Goal: Transaction & Acquisition: Purchase product/service

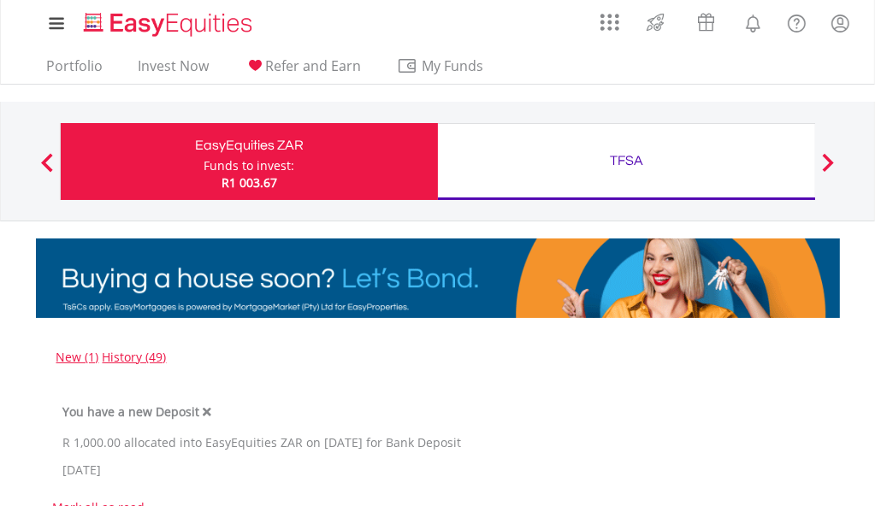
click at [267, 160] on div "Funds to invest:" at bounding box center [249, 165] width 91 height 17
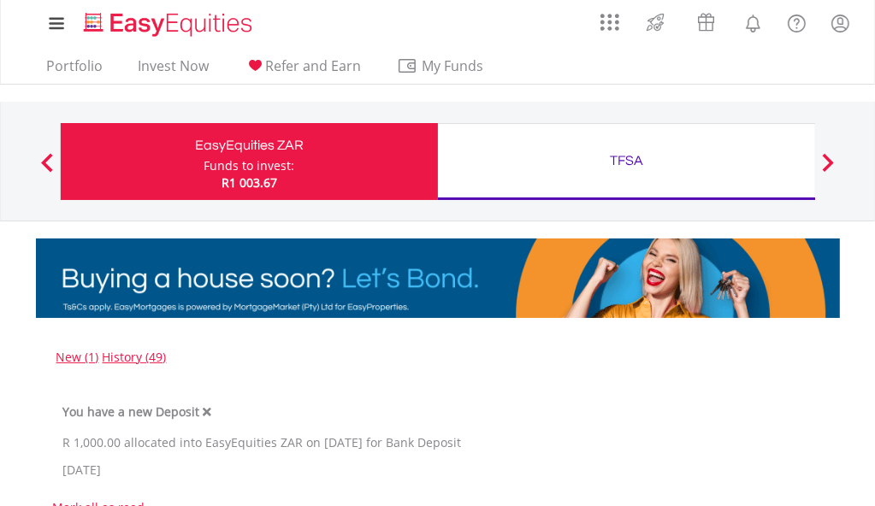
click at [828, 164] on span at bounding box center [828, 162] width 12 height 19
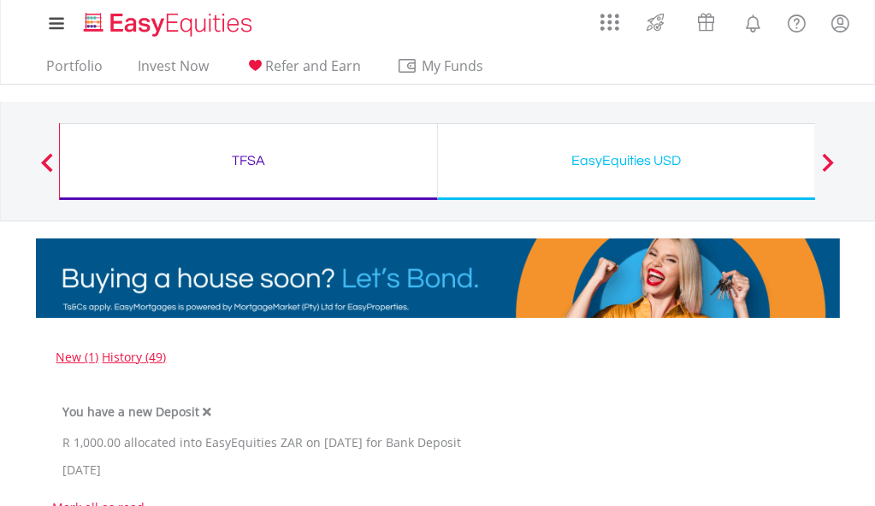
click at [828, 160] on span at bounding box center [828, 162] width 12 height 19
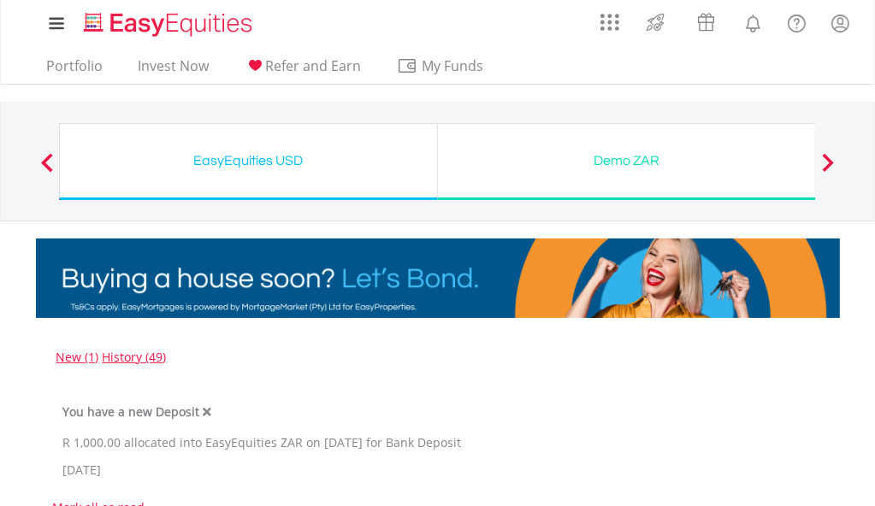
click at [823, 161] on span at bounding box center [828, 162] width 12 height 19
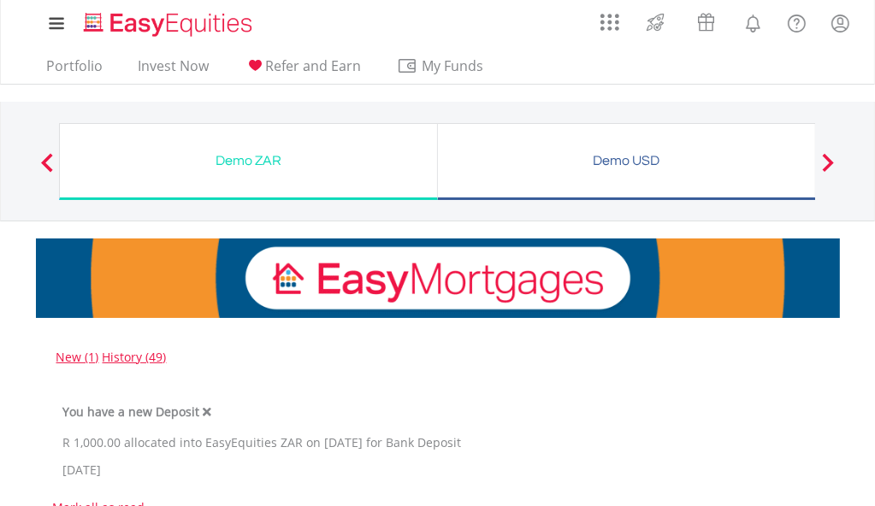
click at [823, 161] on span at bounding box center [828, 162] width 12 height 19
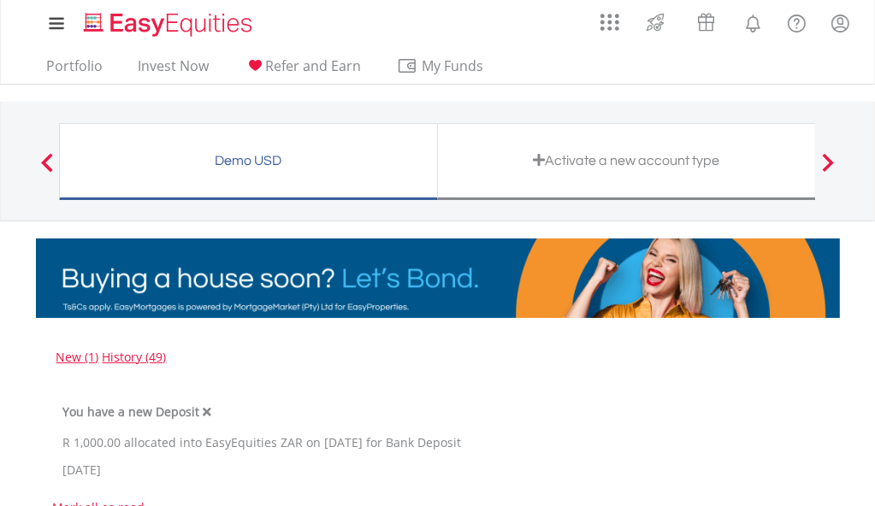
click at [823, 161] on span at bounding box center [828, 162] width 12 height 19
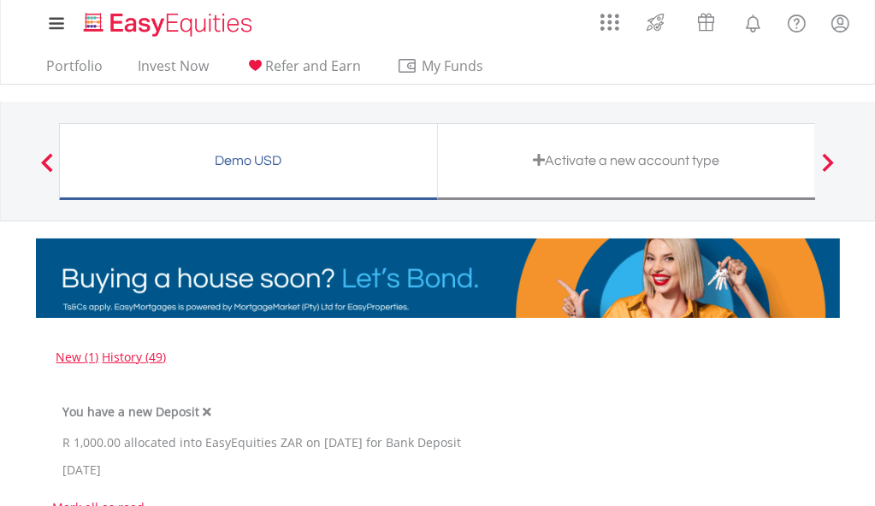
click at [44, 162] on button "Previous" at bounding box center [47, 170] width 34 height 17
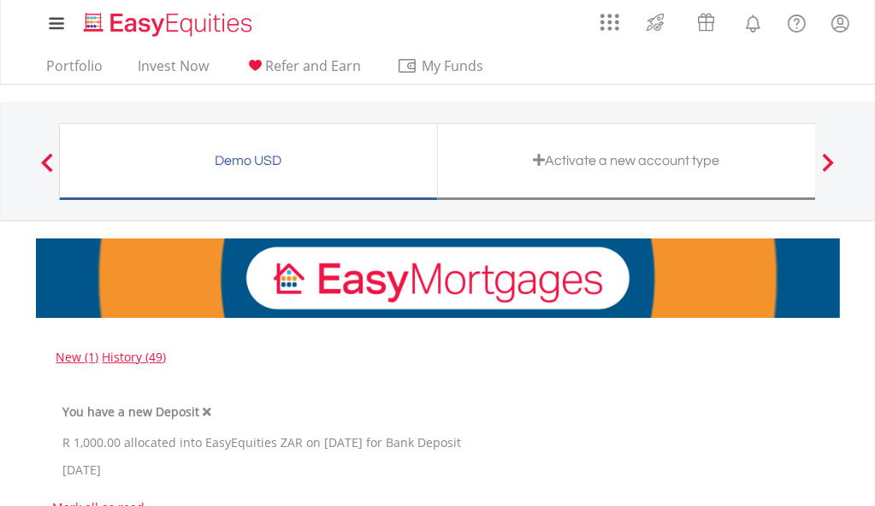
click at [47, 160] on span at bounding box center [47, 162] width 12 height 19
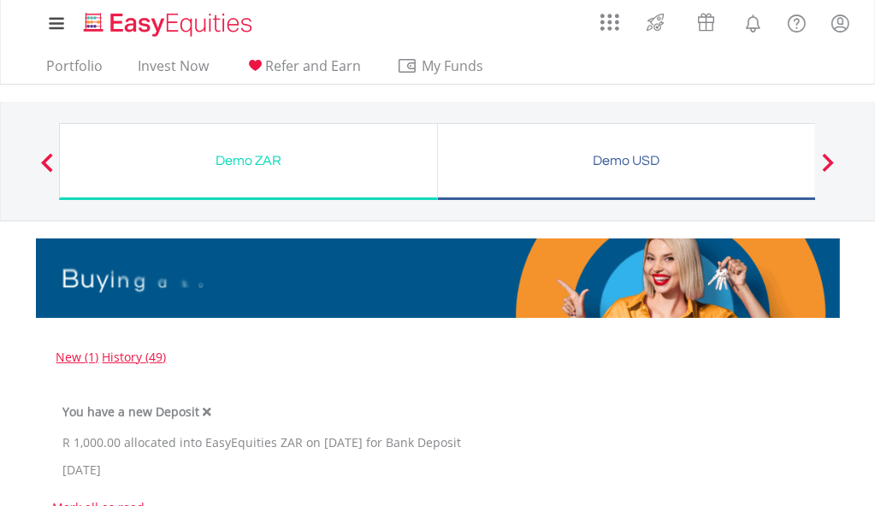
click at [47, 160] on span at bounding box center [47, 162] width 12 height 19
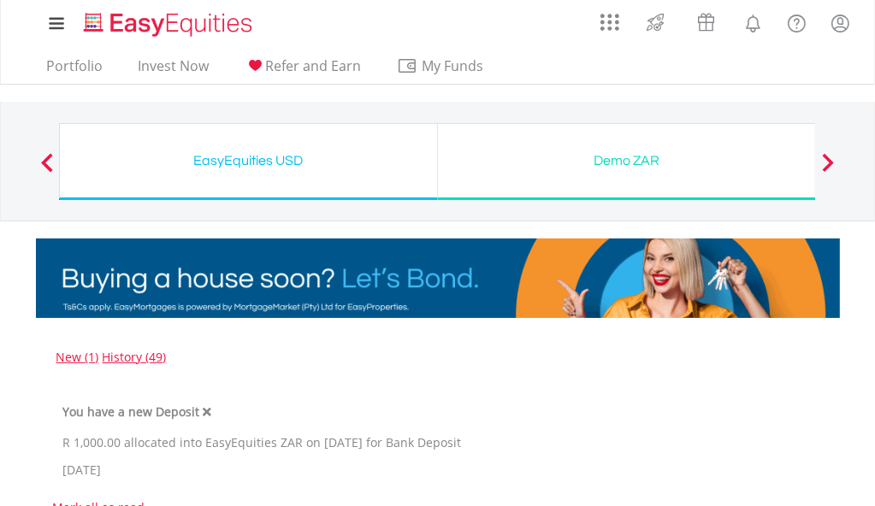
click at [47, 160] on span at bounding box center [47, 162] width 12 height 19
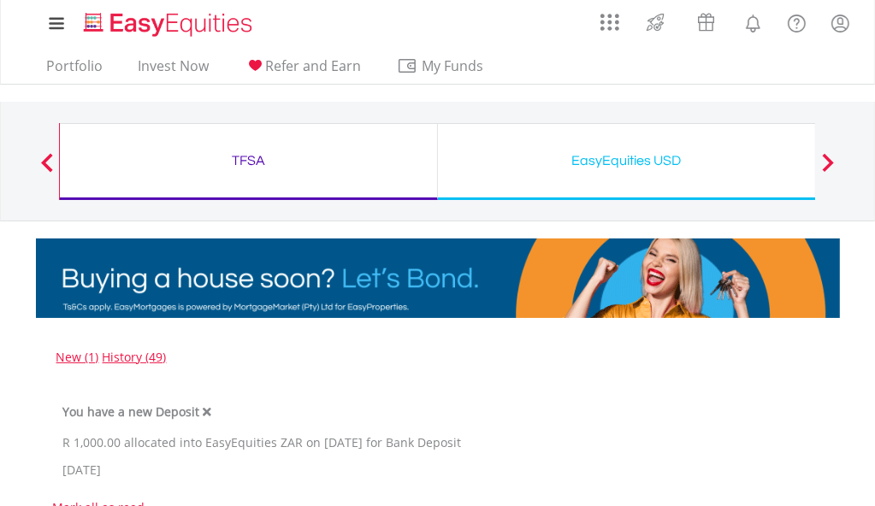
click at [47, 160] on span at bounding box center [47, 162] width 12 height 19
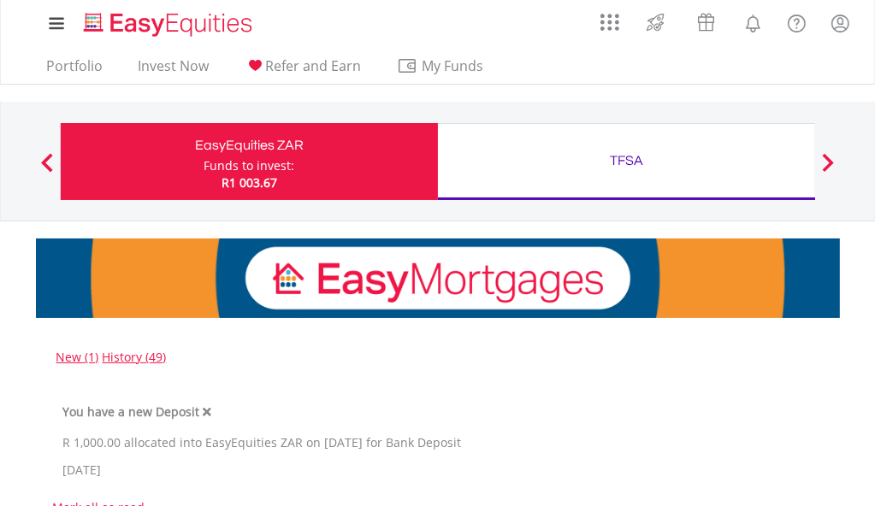
click at [229, 166] on div "Funds to invest:" at bounding box center [249, 165] width 91 height 17
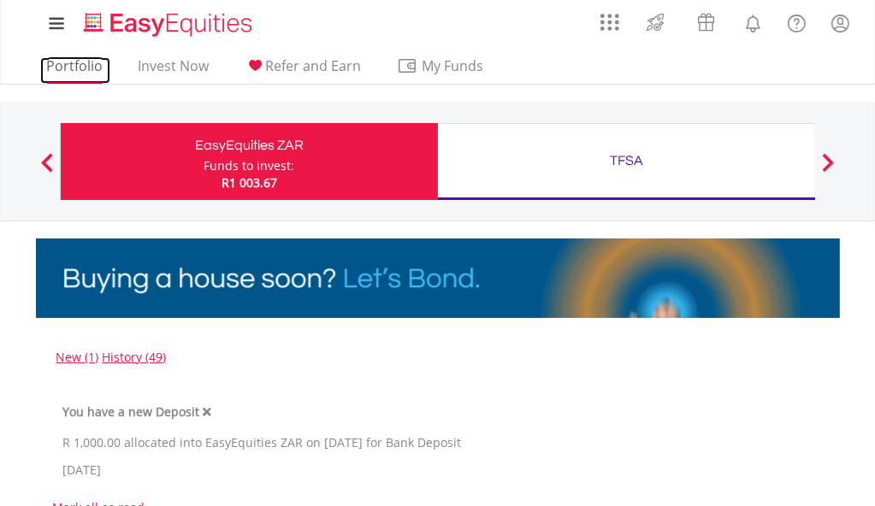
click at [85, 63] on link "Portfolio" at bounding box center [75, 70] width 70 height 27
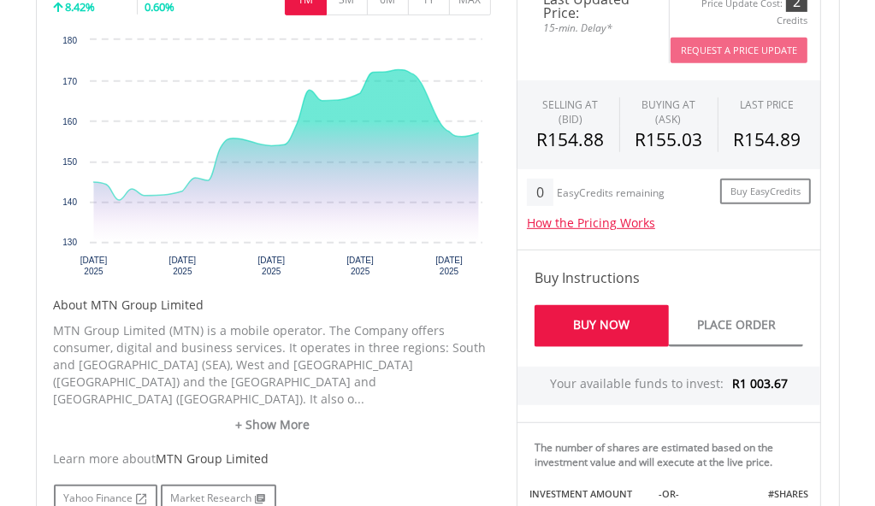
scroll to position [684, 0]
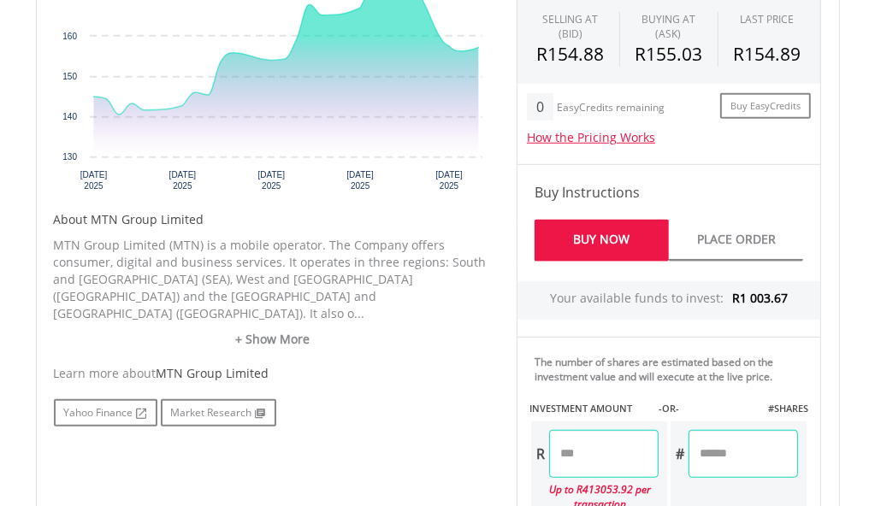
click at [602, 235] on link "Buy Now" at bounding box center [601, 241] width 134 height 42
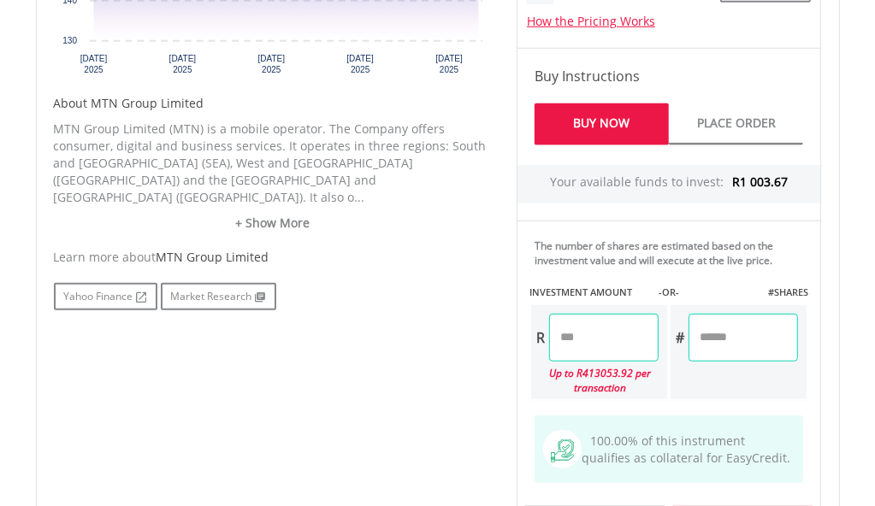
scroll to position [855, 0]
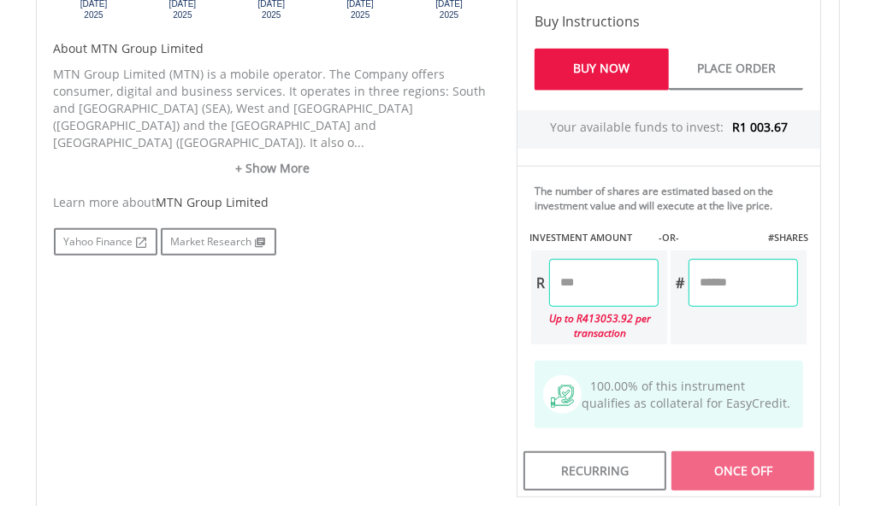
click at [618, 276] on input "number" at bounding box center [603, 283] width 109 height 48
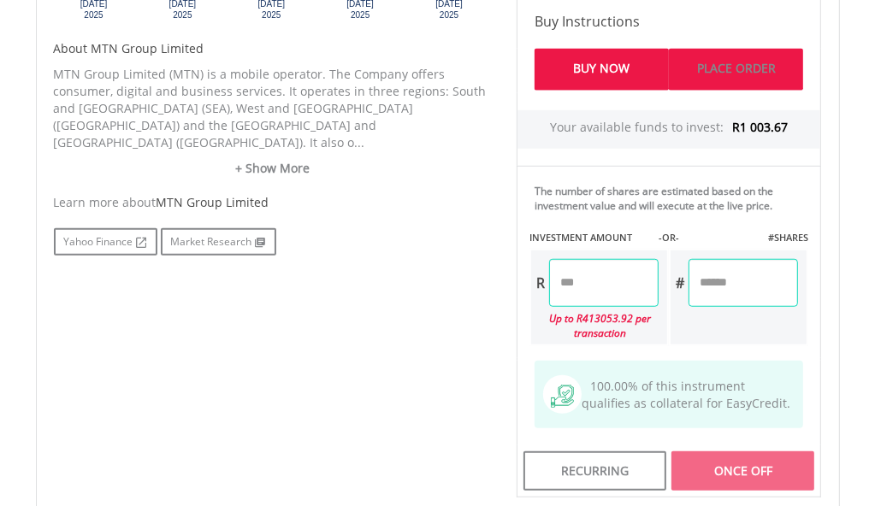
click at [704, 61] on link "Place Order" at bounding box center [736, 70] width 134 height 42
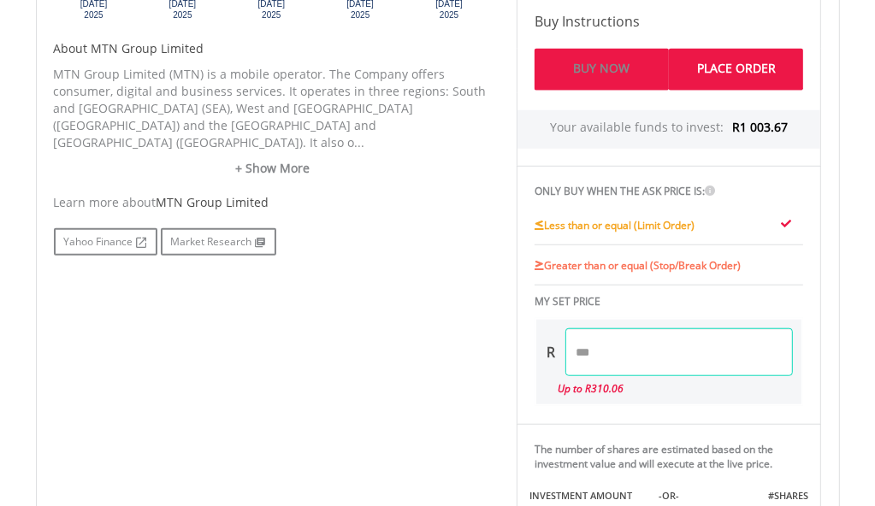
click at [617, 65] on link "Buy Now" at bounding box center [601, 70] width 134 height 42
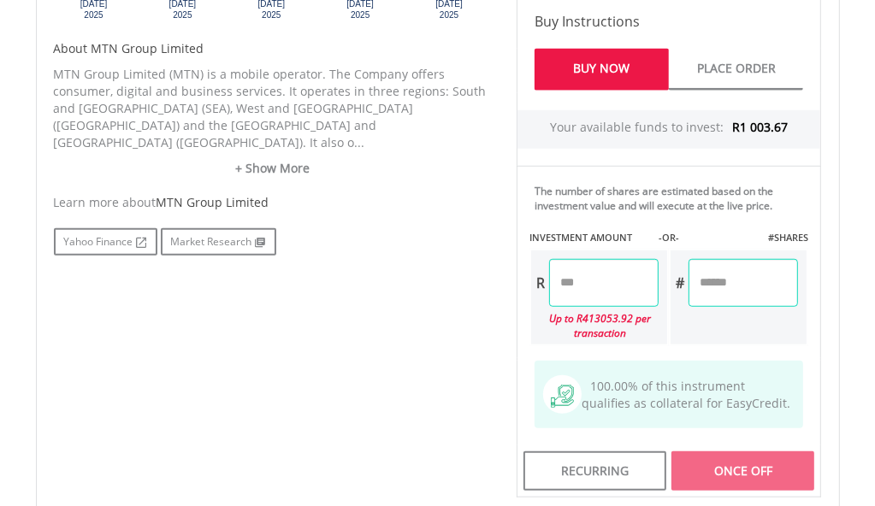
click at [588, 289] on input "number" at bounding box center [603, 283] width 109 height 48
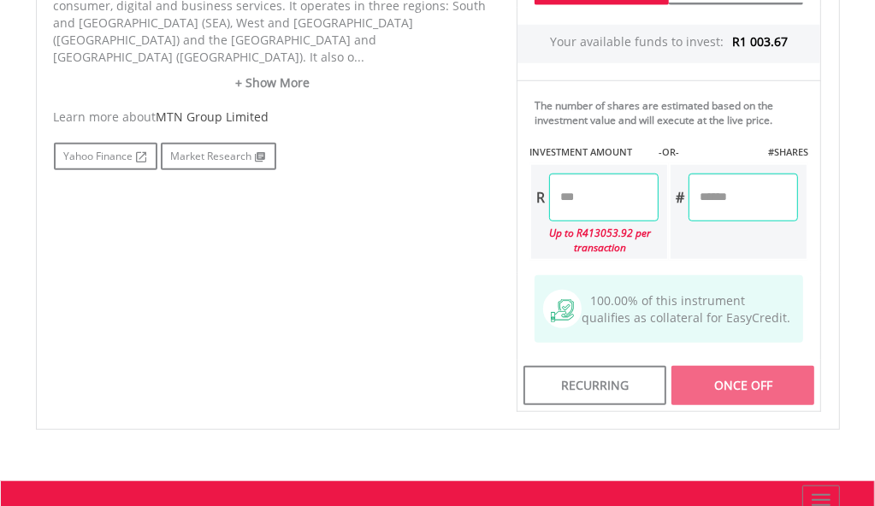
click at [723, 370] on div "Once Off" at bounding box center [743, 385] width 144 height 39
click at [563, 201] on input "number" at bounding box center [603, 198] width 109 height 48
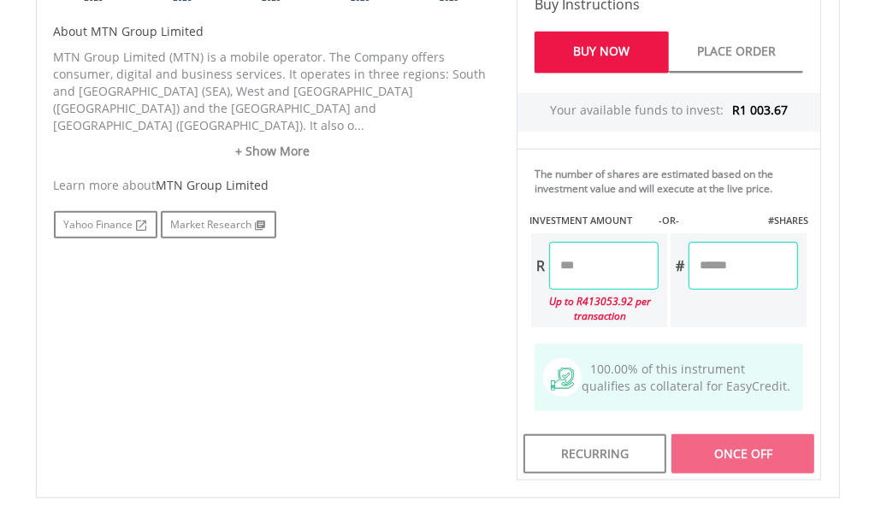
scroll to position [855, 0]
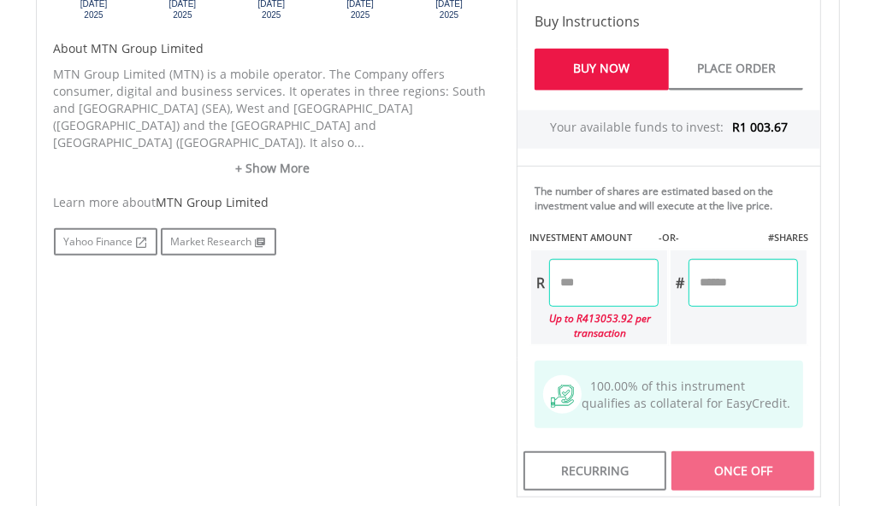
click at [558, 275] on input "number" at bounding box center [603, 283] width 109 height 48
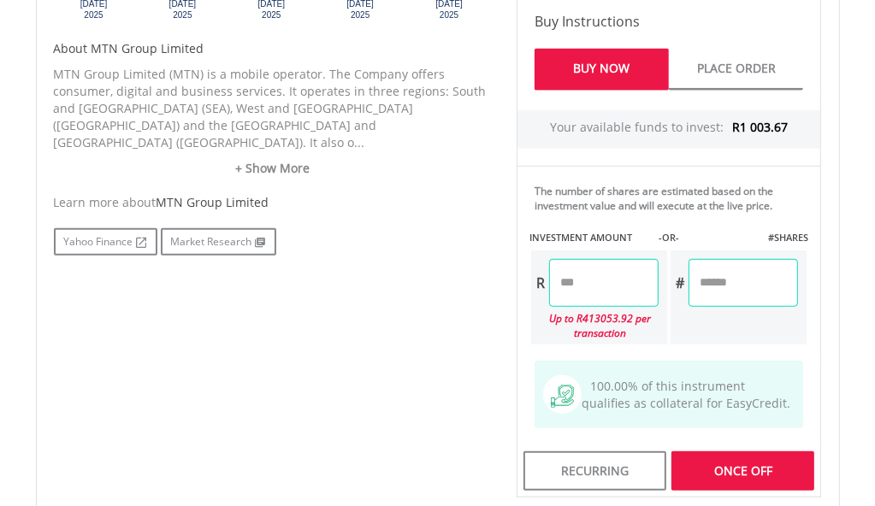
click at [740, 292] on div "Last Updated Price: 15-min. Delay* Price Update Cost: 2 Credits Request A Price…" at bounding box center [669, 108] width 331 height 780
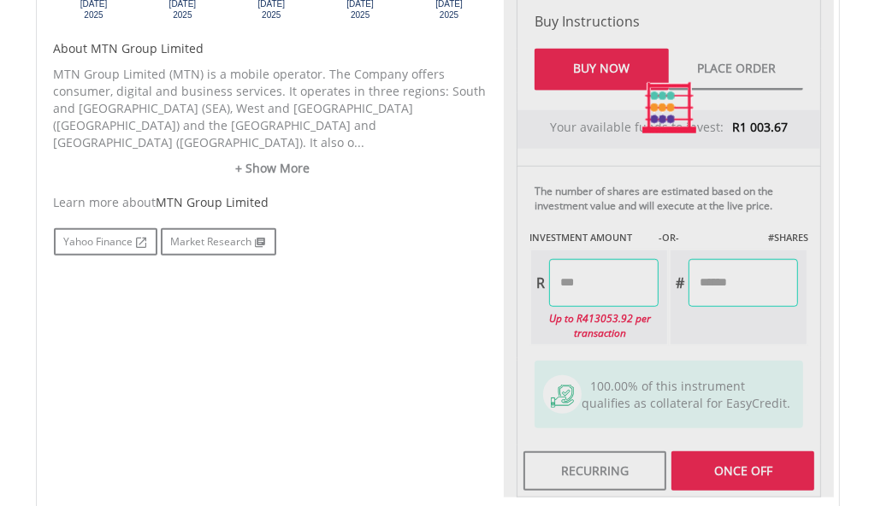
click at [722, 327] on div at bounding box center [669, 108] width 331 height 780
type input "*******"
type input "******"
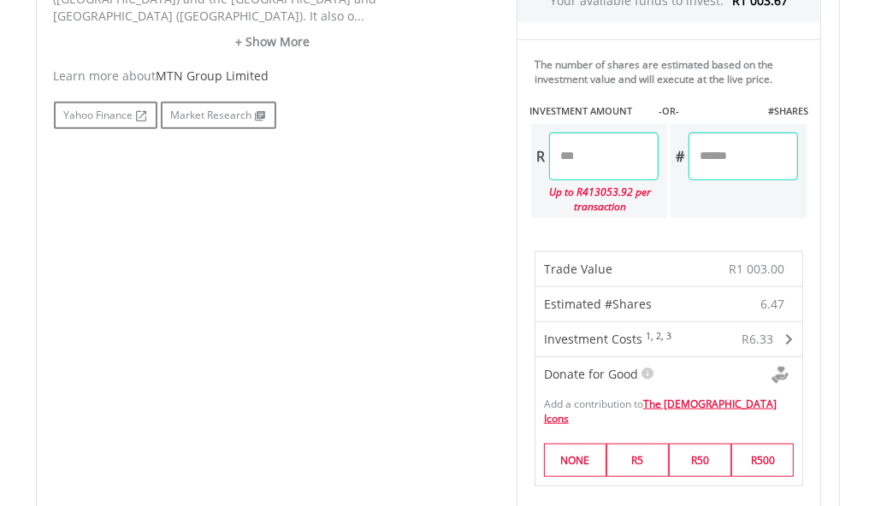
scroll to position [941, 0]
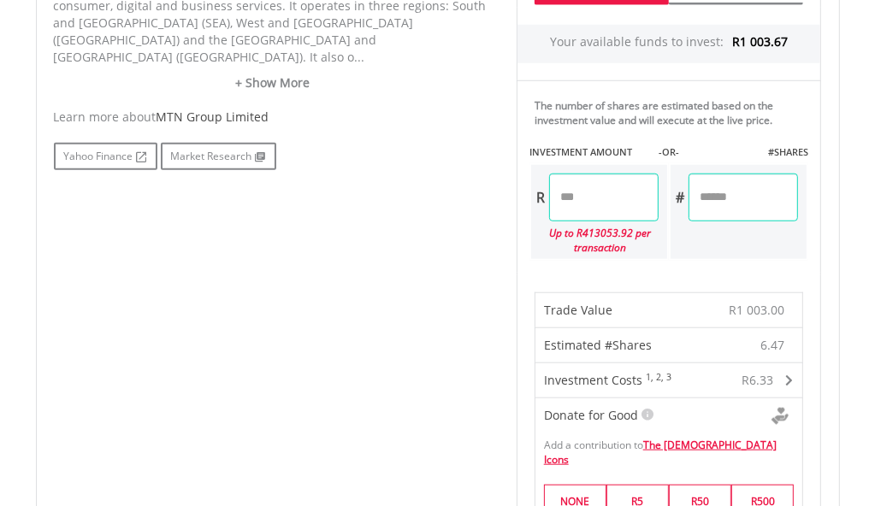
click at [619, 198] on input "*******" at bounding box center [603, 198] width 109 height 48
type input "*******"
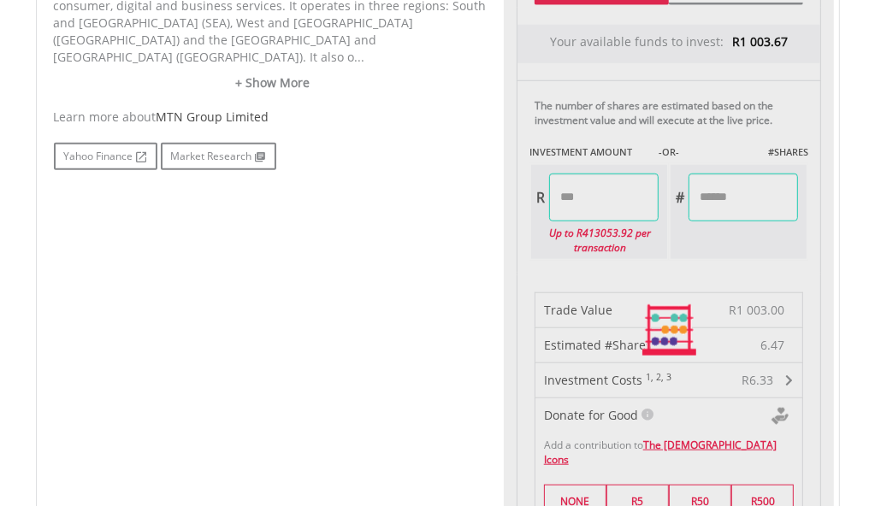
click at [646, 258] on div "Last Updated Price: 15-min. Delay* Price Update Cost: 2 Credits Request A Price…" at bounding box center [669, 330] width 331 height 1396
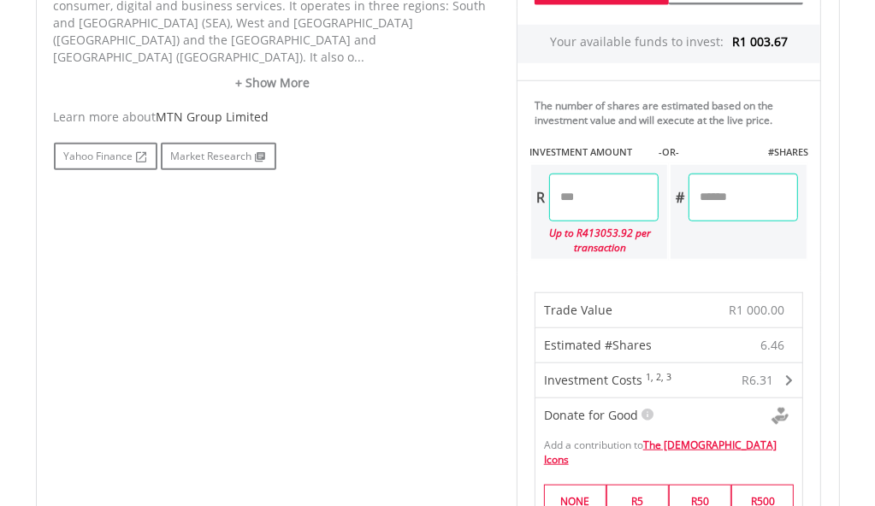
click at [617, 191] on input "*******" at bounding box center [603, 198] width 109 height 48
click at [711, 194] on input "******" at bounding box center [742, 198] width 109 height 48
type input "******"
click at [694, 263] on div "Last Updated Price: 15-min. Delay* Price Update Cost: 2 Credits Request A Price…" at bounding box center [669, 330] width 331 height 1396
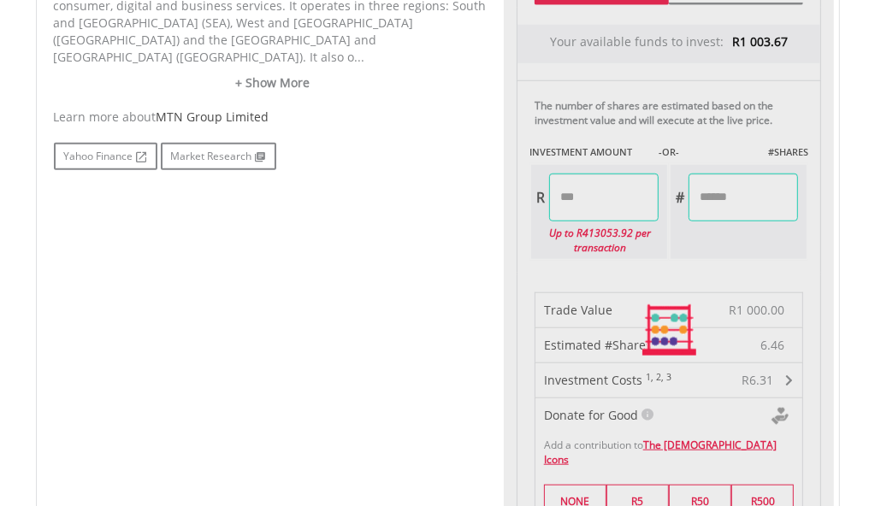
type input "******"
type input "***"
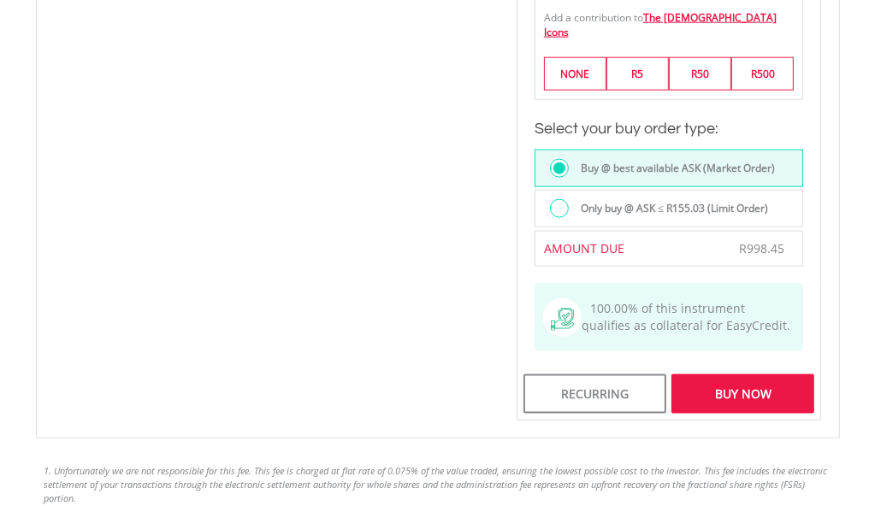
scroll to position [1454, 0]
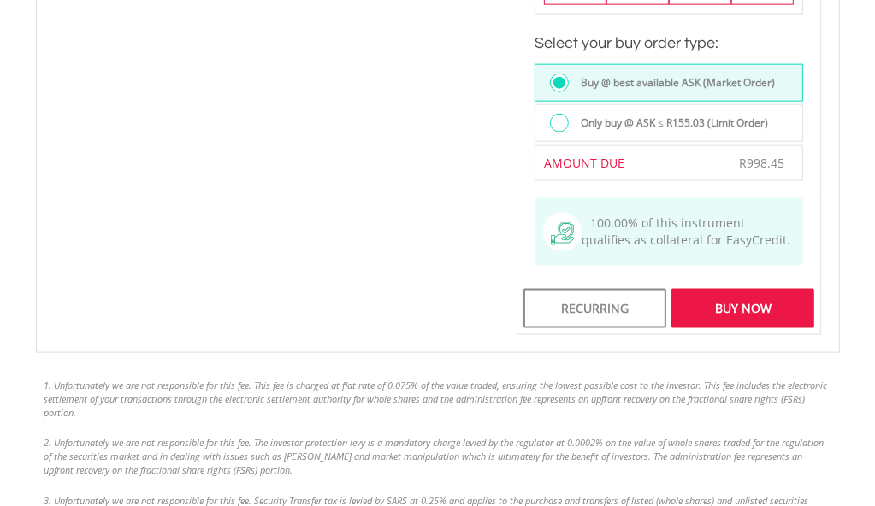
click at [747, 293] on div "Buy Now" at bounding box center [743, 308] width 144 height 39
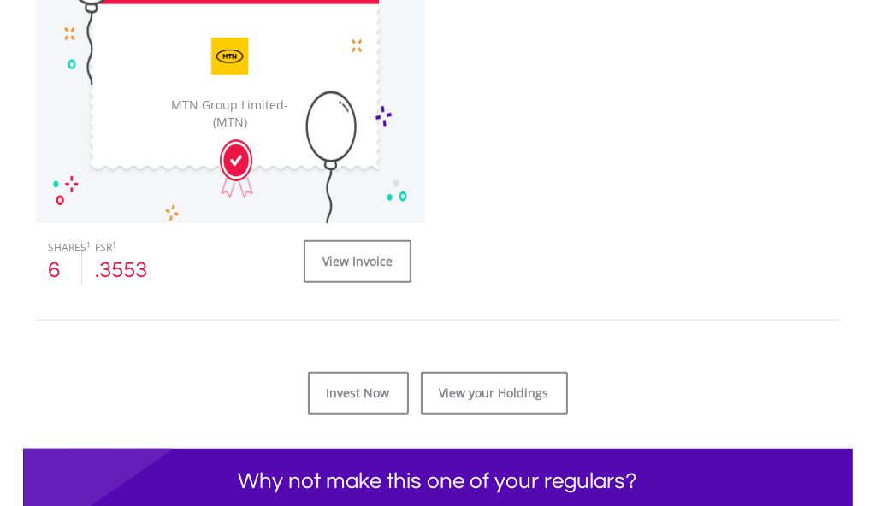
scroll to position [599, 0]
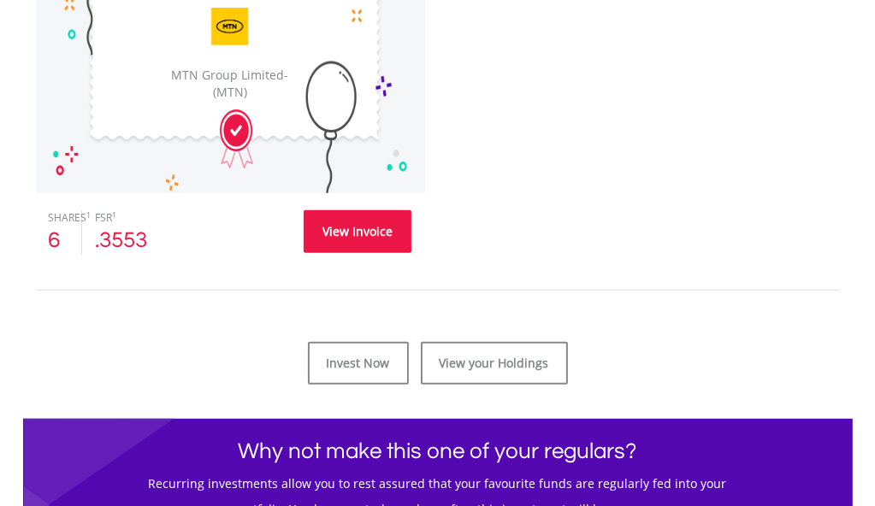
click at [365, 229] on link "View Invoice" at bounding box center [358, 231] width 108 height 43
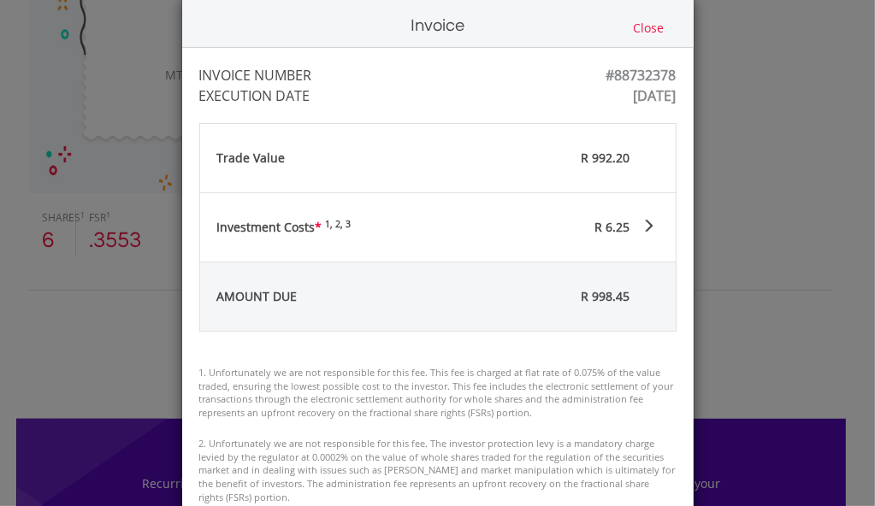
scroll to position [0, 0]
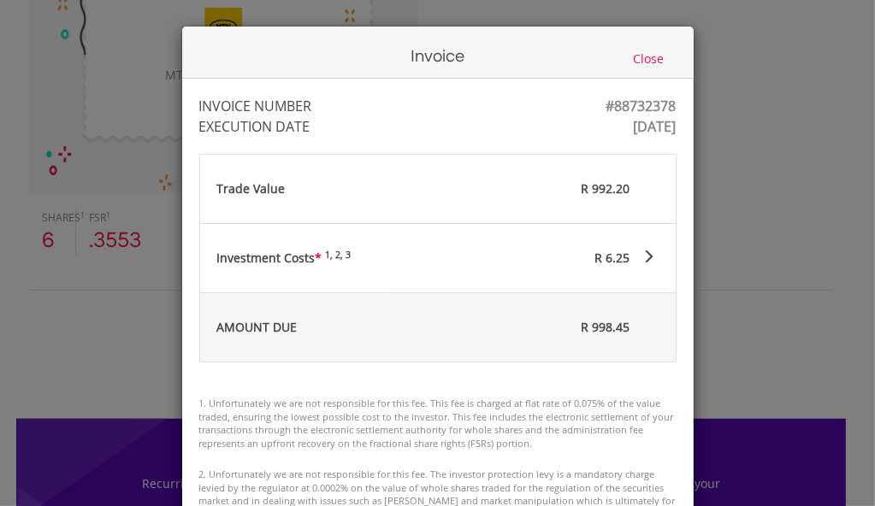
click at [643, 57] on button "Close" at bounding box center [648, 59] width 41 height 19
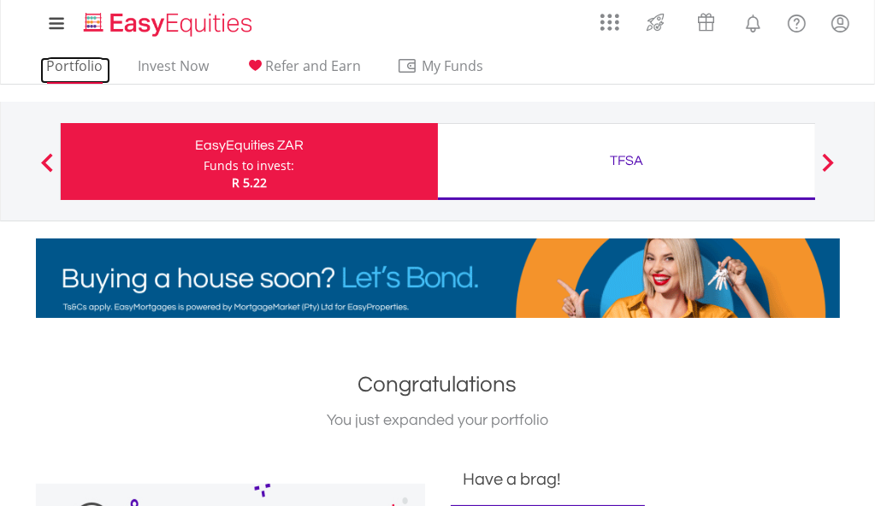
click at [75, 67] on link "Portfolio" at bounding box center [75, 70] width 70 height 27
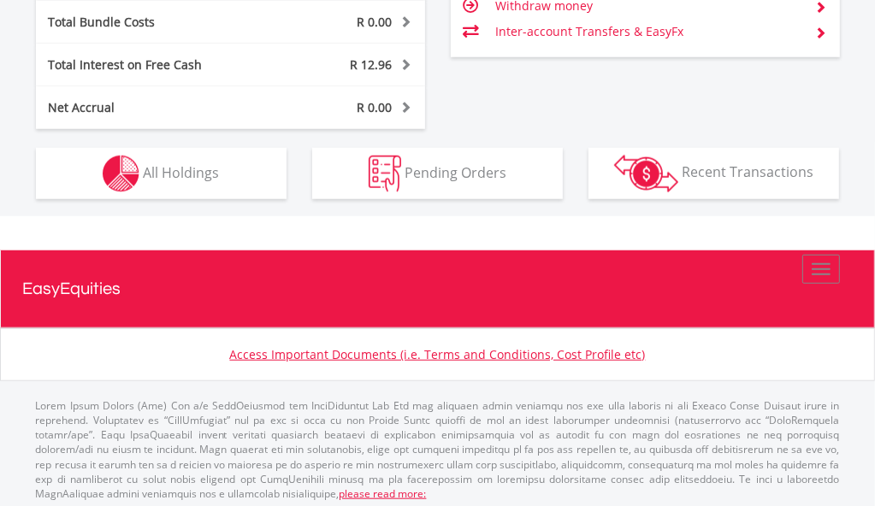
scroll to position [947, 0]
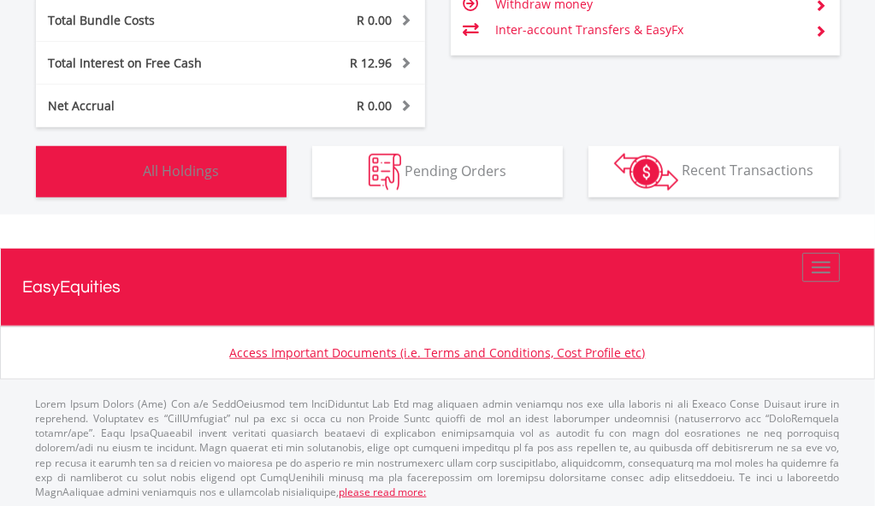
click at [180, 161] on span "All Holdings" at bounding box center [181, 170] width 76 height 19
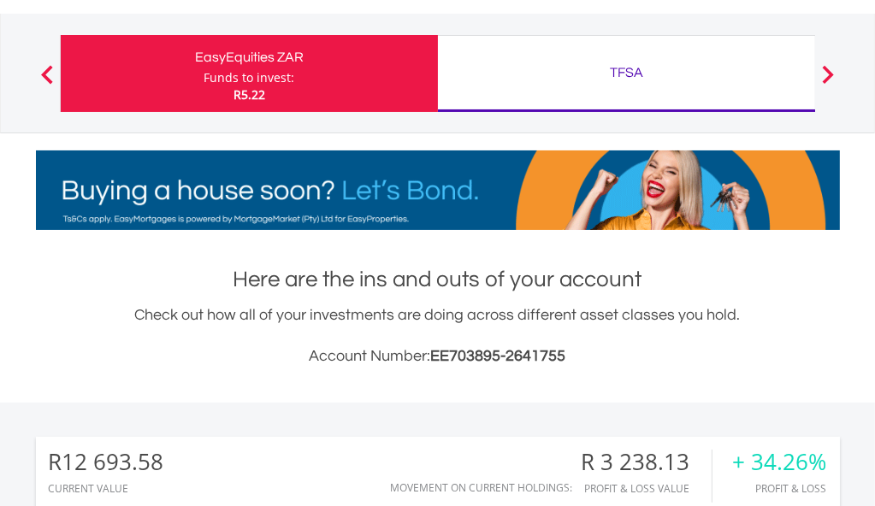
scroll to position [0, 0]
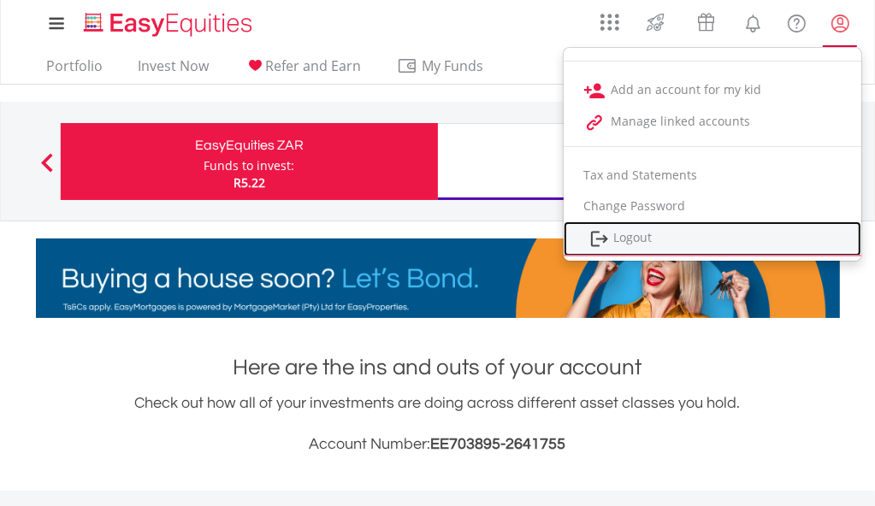
click at [634, 242] on link "Logout" at bounding box center [712, 238] width 298 height 35
